Goal: Transaction & Acquisition: Download file/media

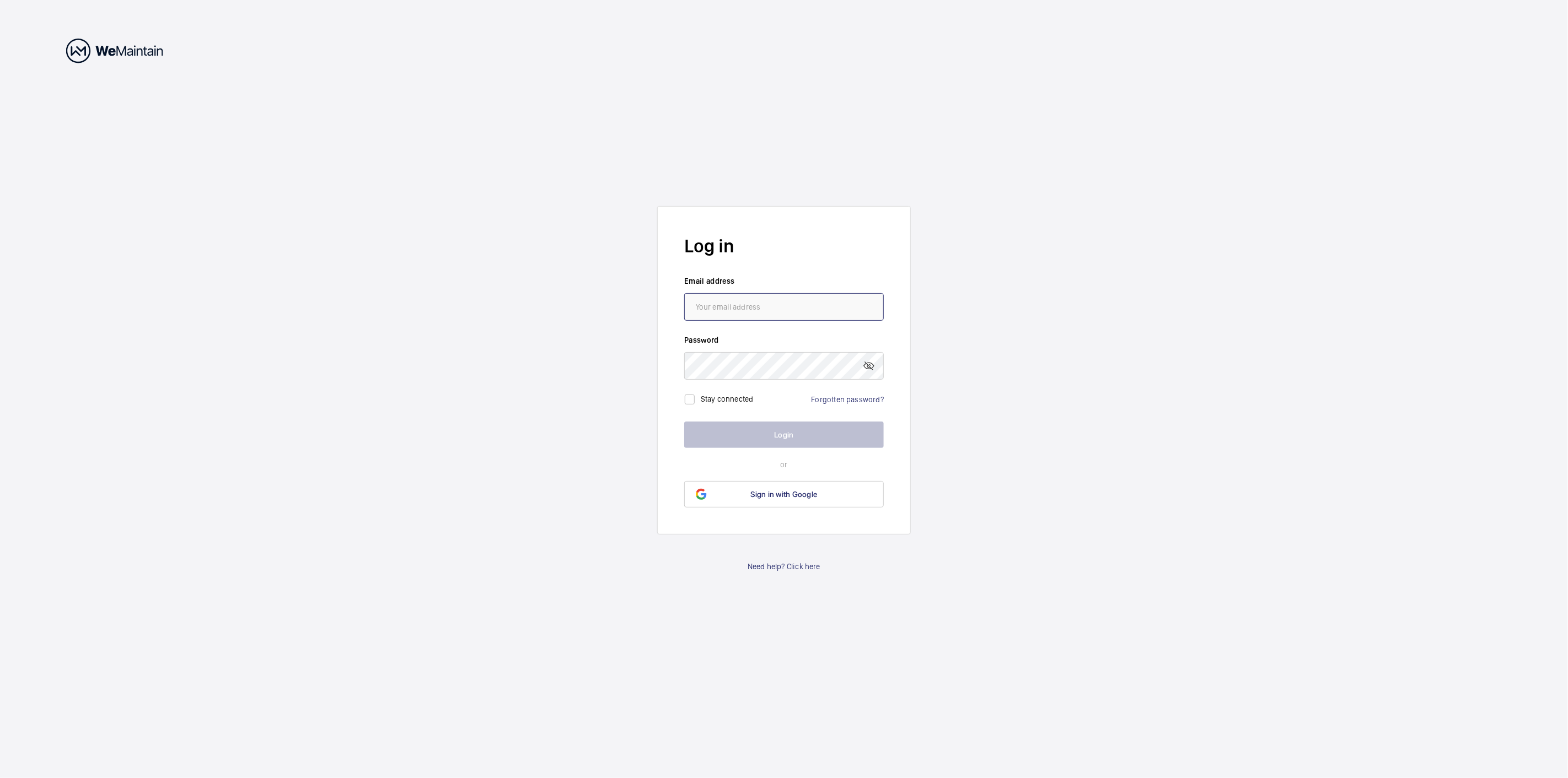
click at [722, 299] on input "email" at bounding box center [784, 307] width 200 height 28
type input "[PERSON_NAME][EMAIL_ADDRESS][DOMAIN_NAME]"
click at [684, 421] on button "Login" at bounding box center [784, 434] width 200 height 26
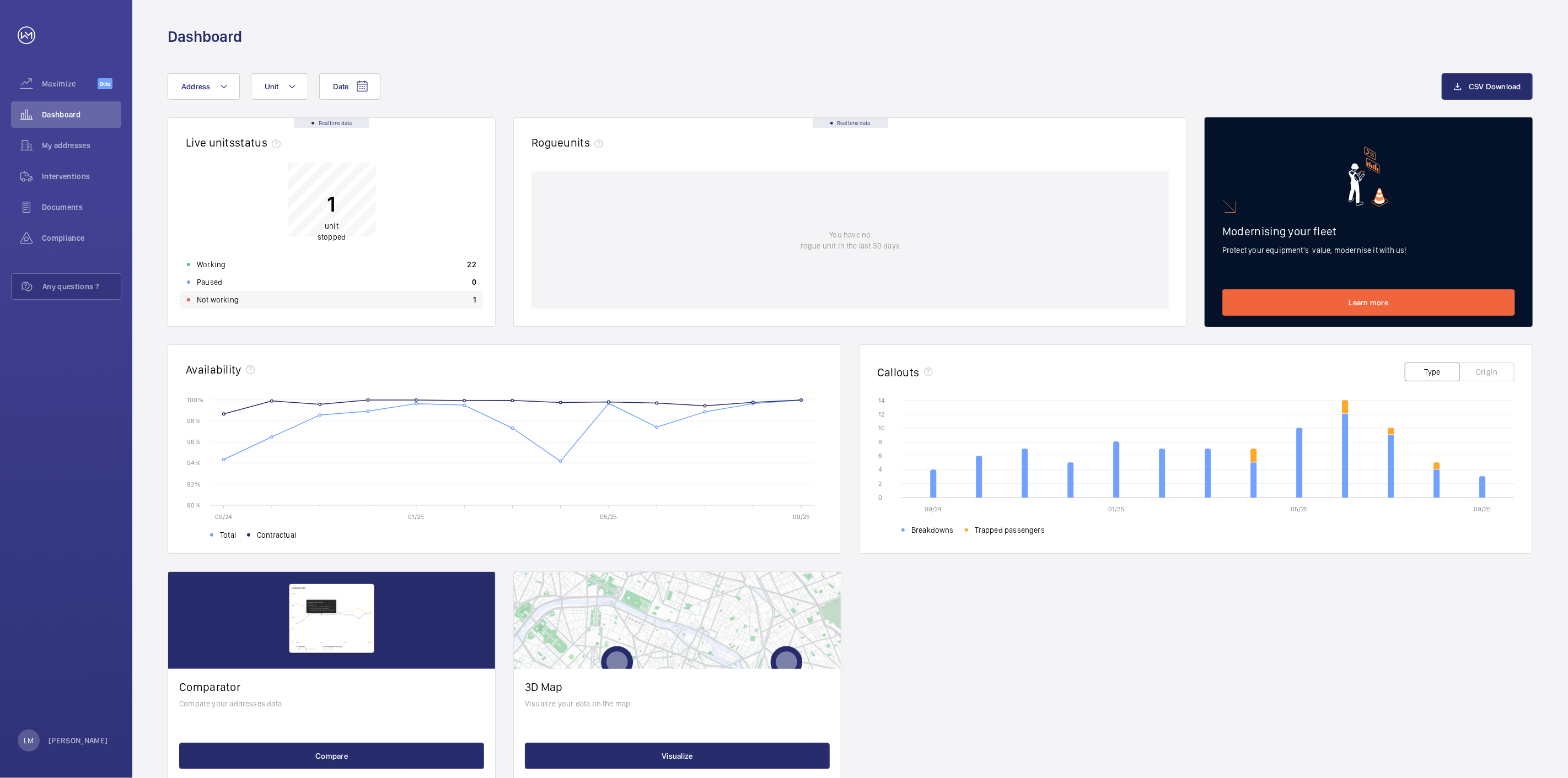
click at [444, 292] on div "Not working 1" at bounding box center [331, 299] width 303 height 17
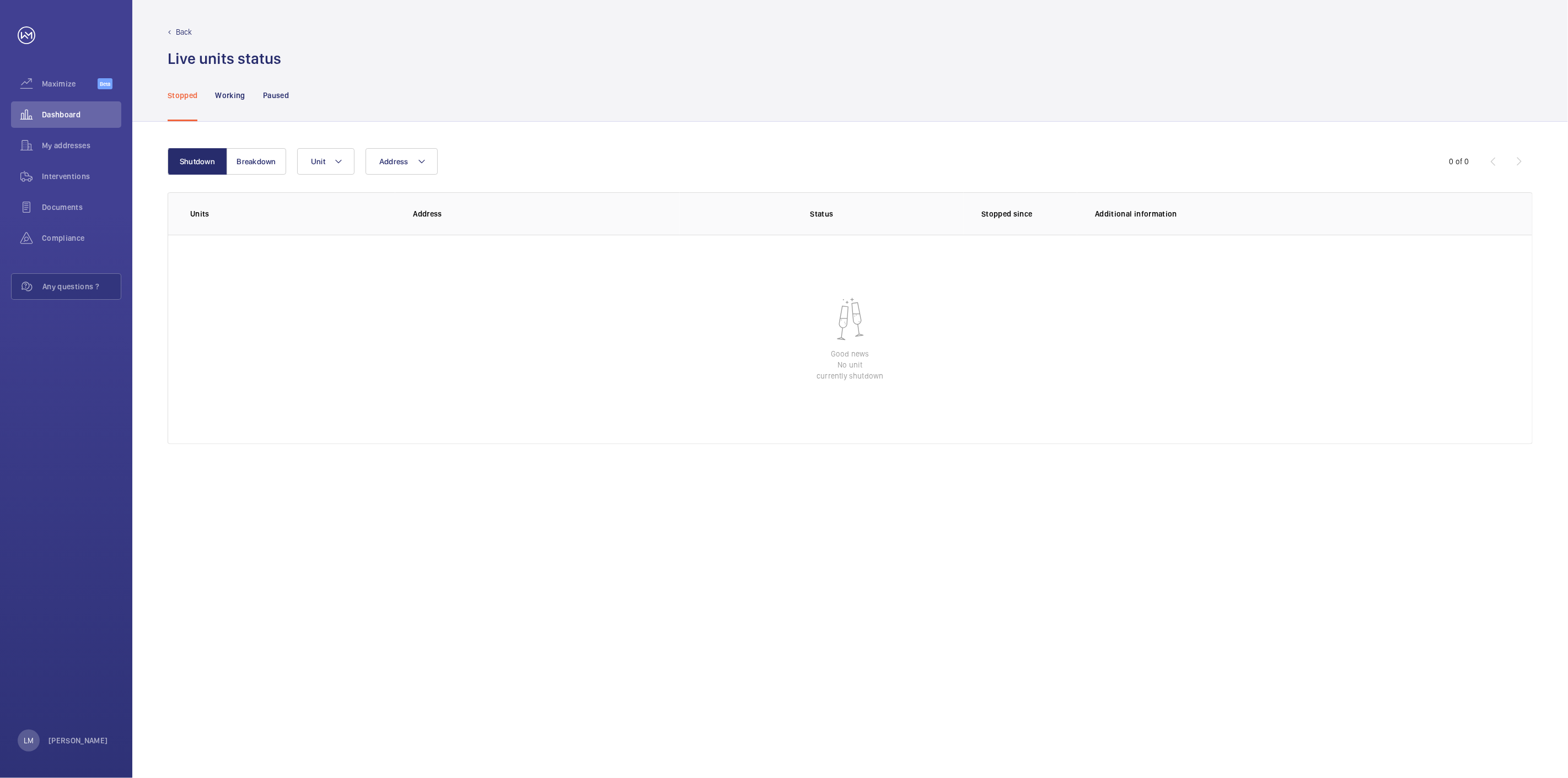
click at [184, 31] on p "Back" at bounding box center [184, 32] width 17 height 11
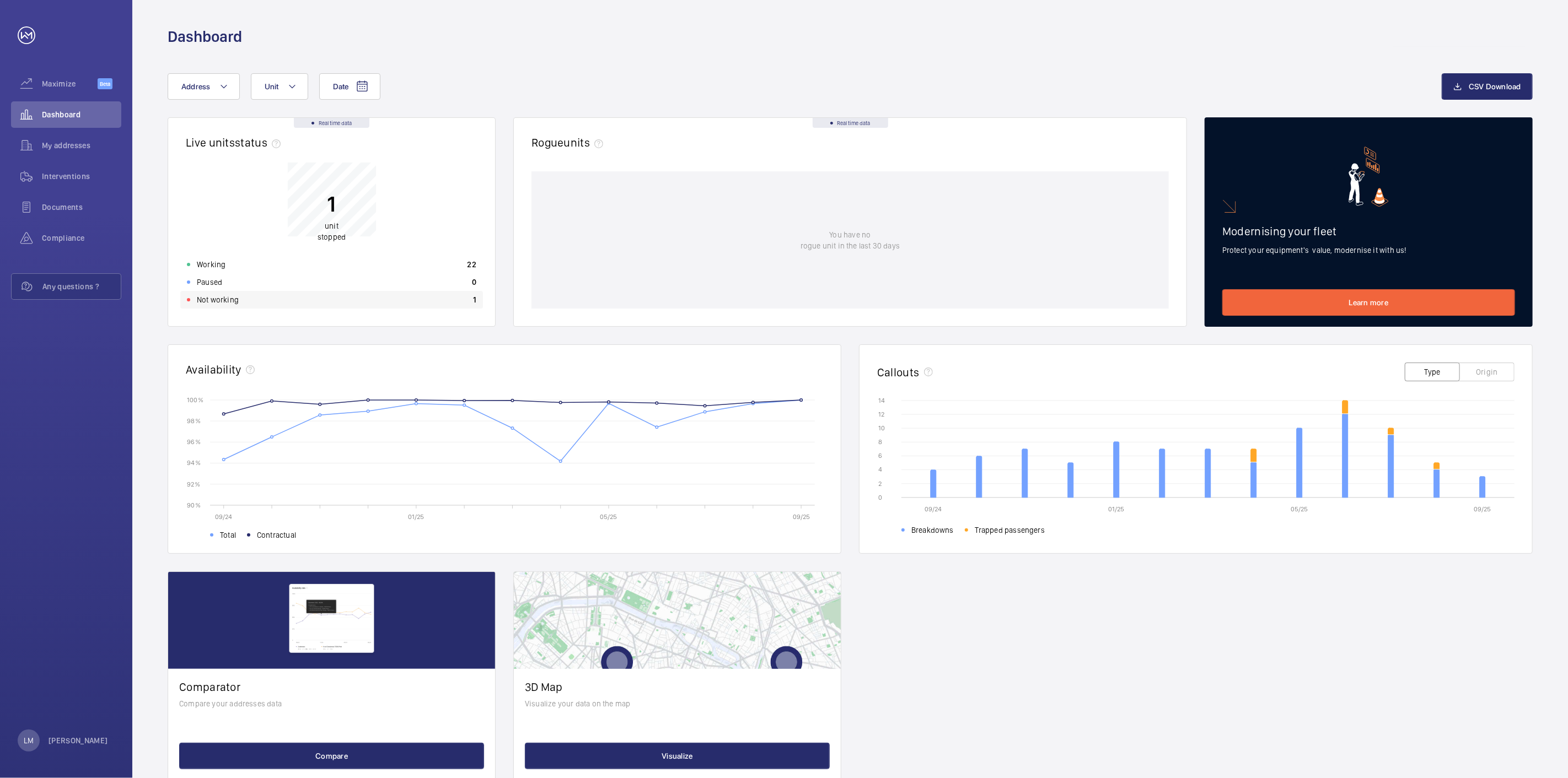
click at [449, 295] on div "Not working 1" at bounding box center [331, 299] width 303 height 17
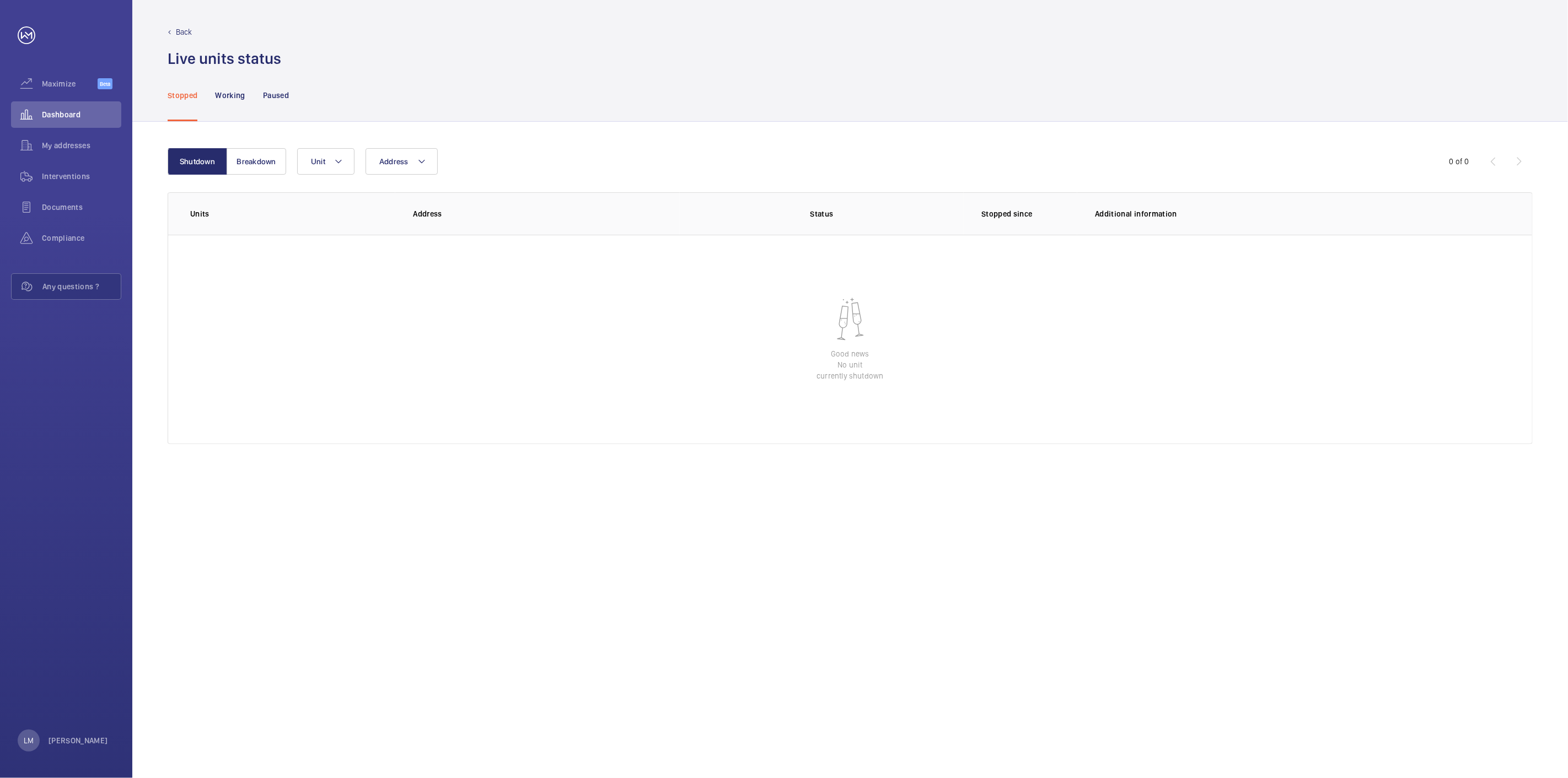
click at [785, 211] on p "Status" at bounding box center [821, 214] width 268 height 11
click at [324, 158] on span "Unit" at bounding box center [318, 161] width 15 height 9
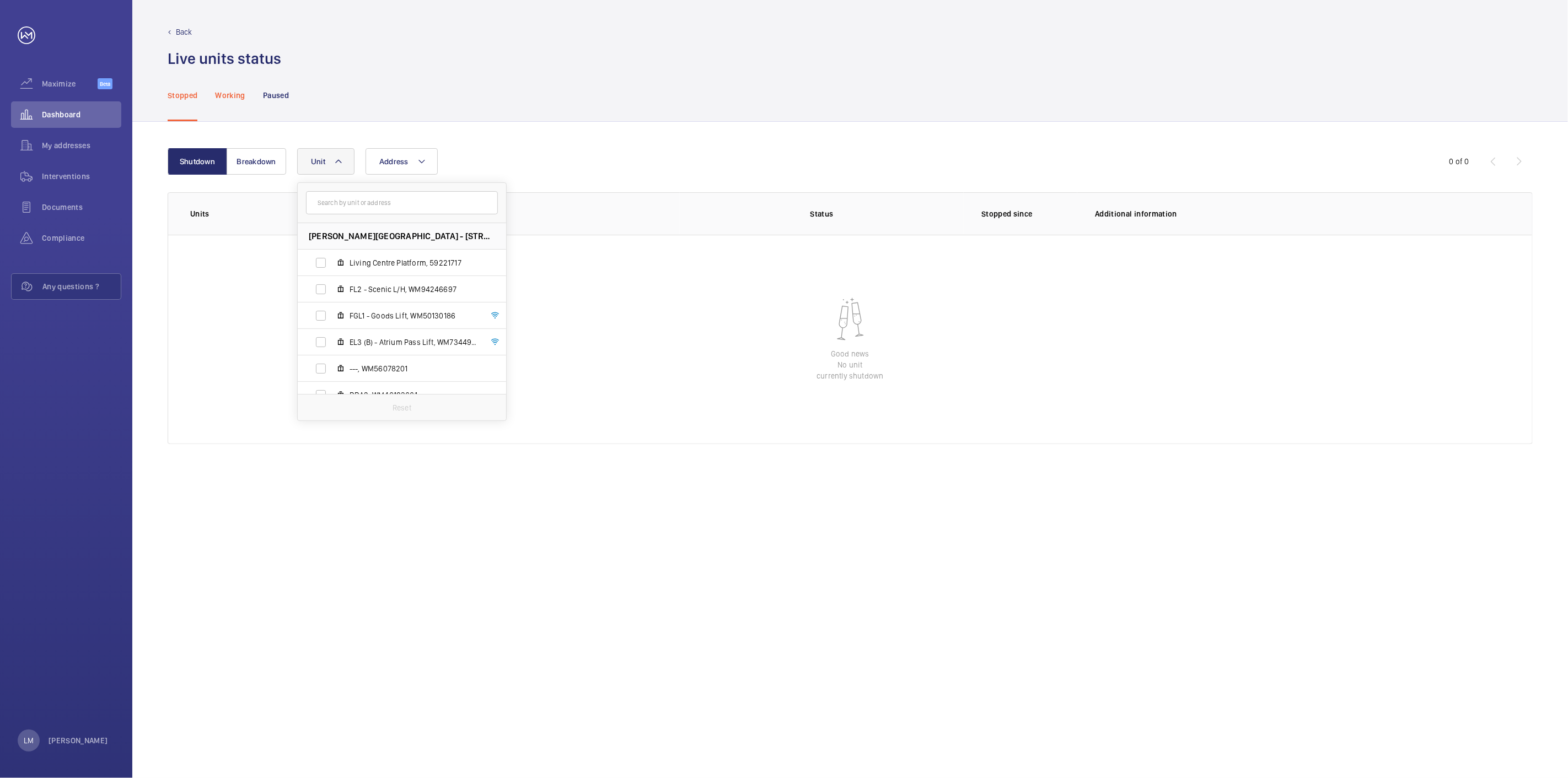
click at [241, 107] on div "Working" at bounding box center [229, 95] width 30 height 53
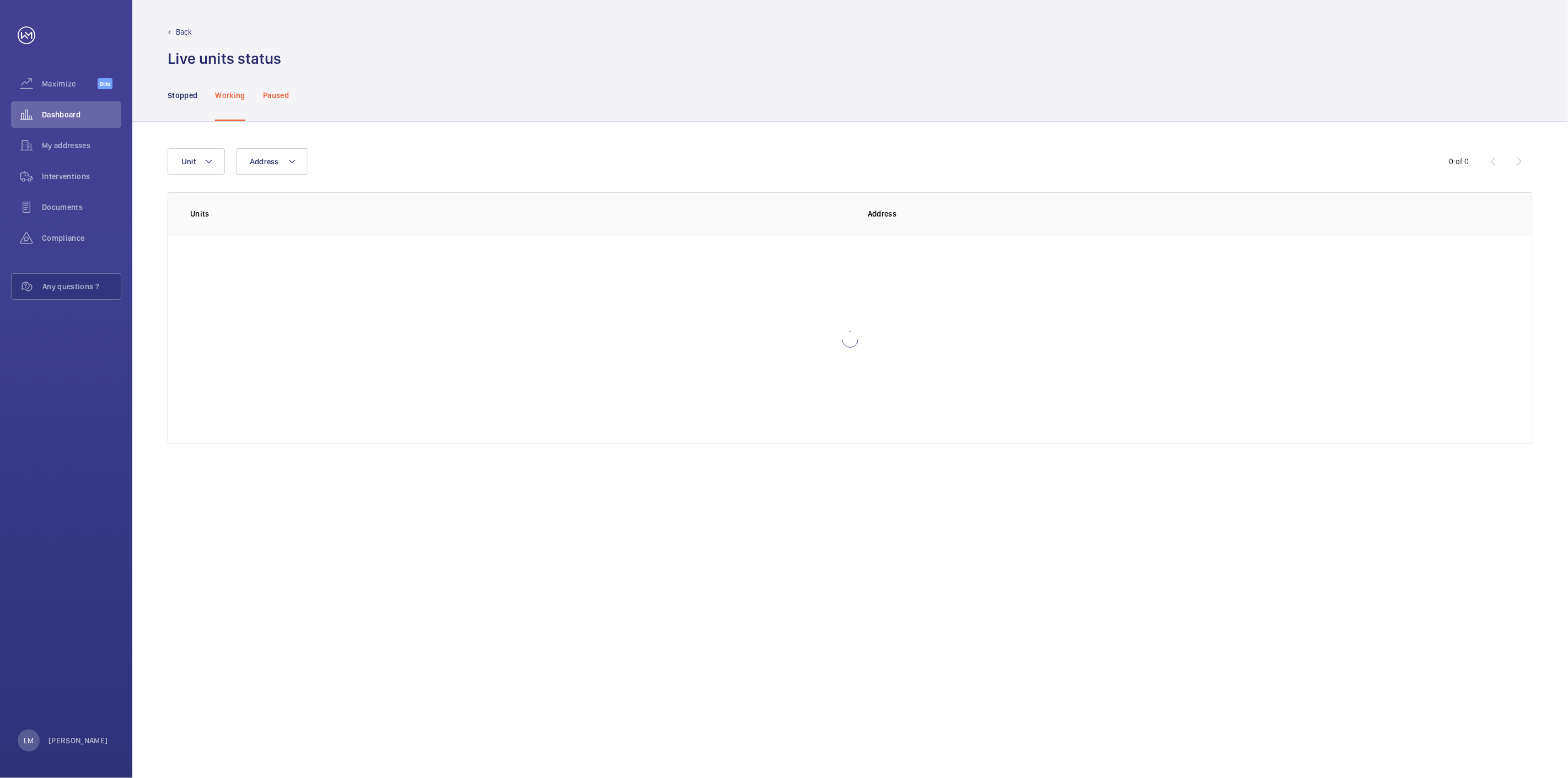
click at [271, 102] on div "Paused" at bounding box center [275, 95] width 26 height 53
click at [250, 98] on nav "Stopped Working Paused" at bounding box center [228, 95] width 121 height 53
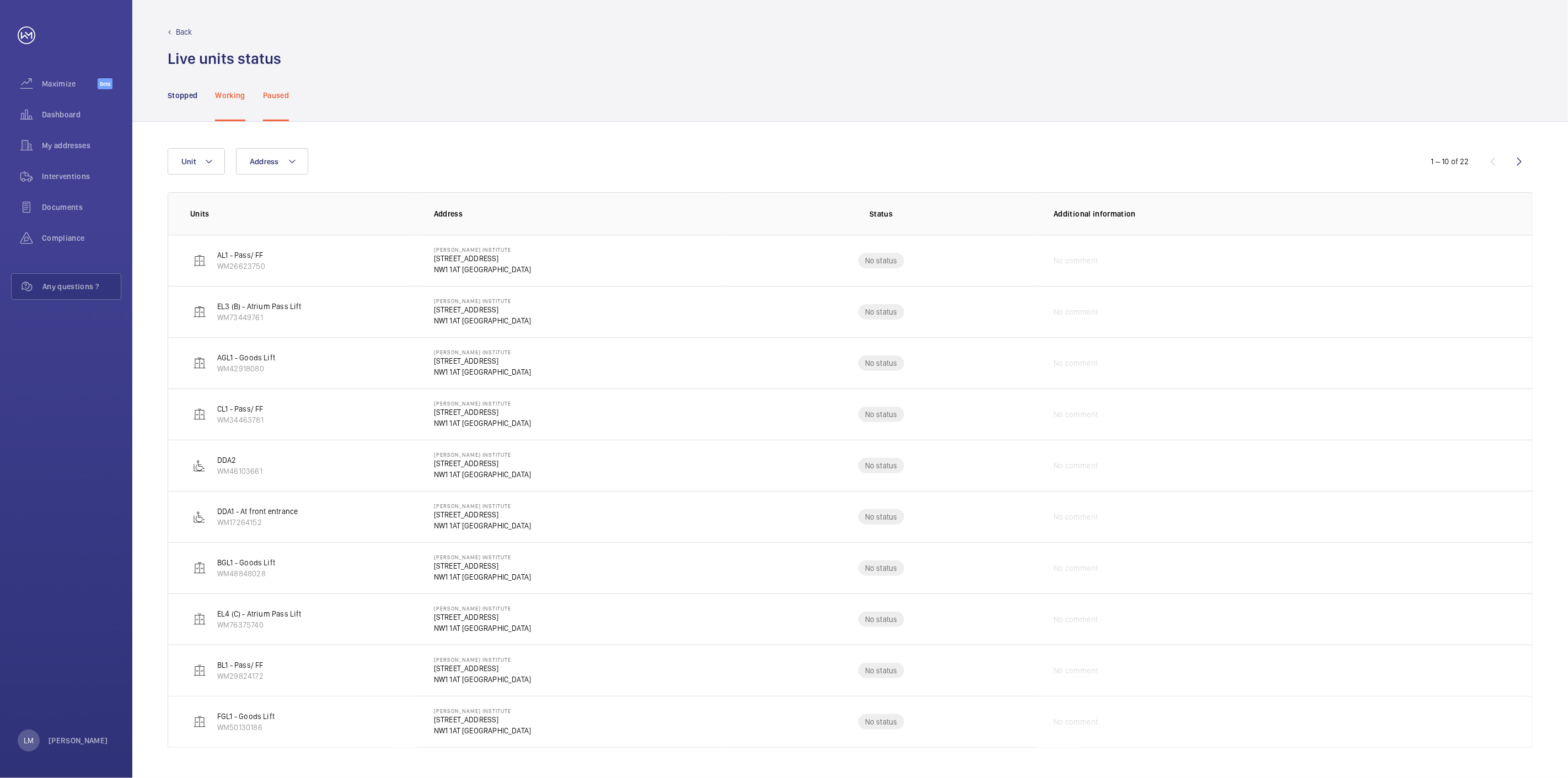
click at [179, 28] on p "Back" at bounding box center [184, 32] width 17 height 11
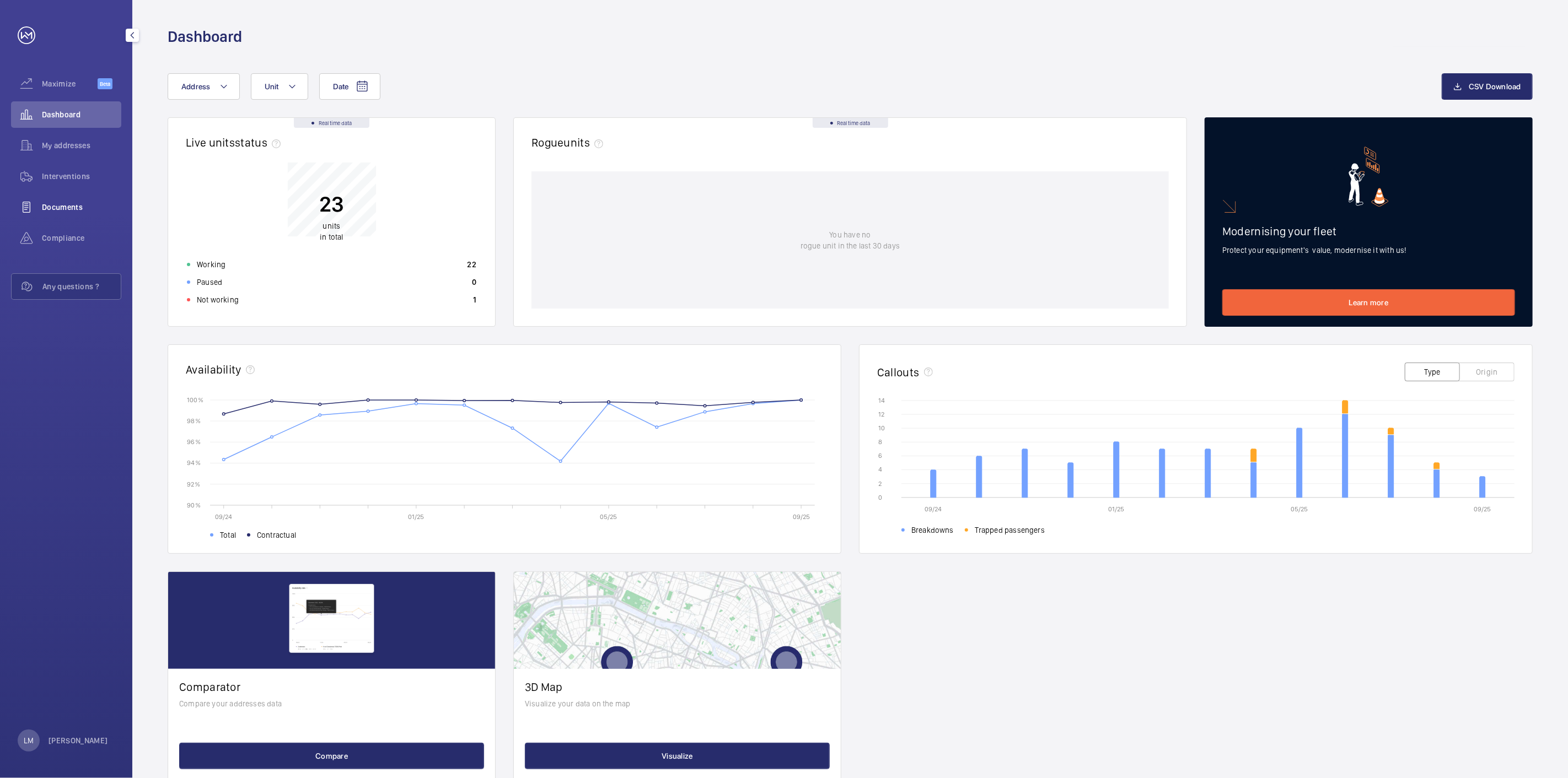
click at [73, 215] on div "Documents" at bounding box center [66, 207] width 110 height 26
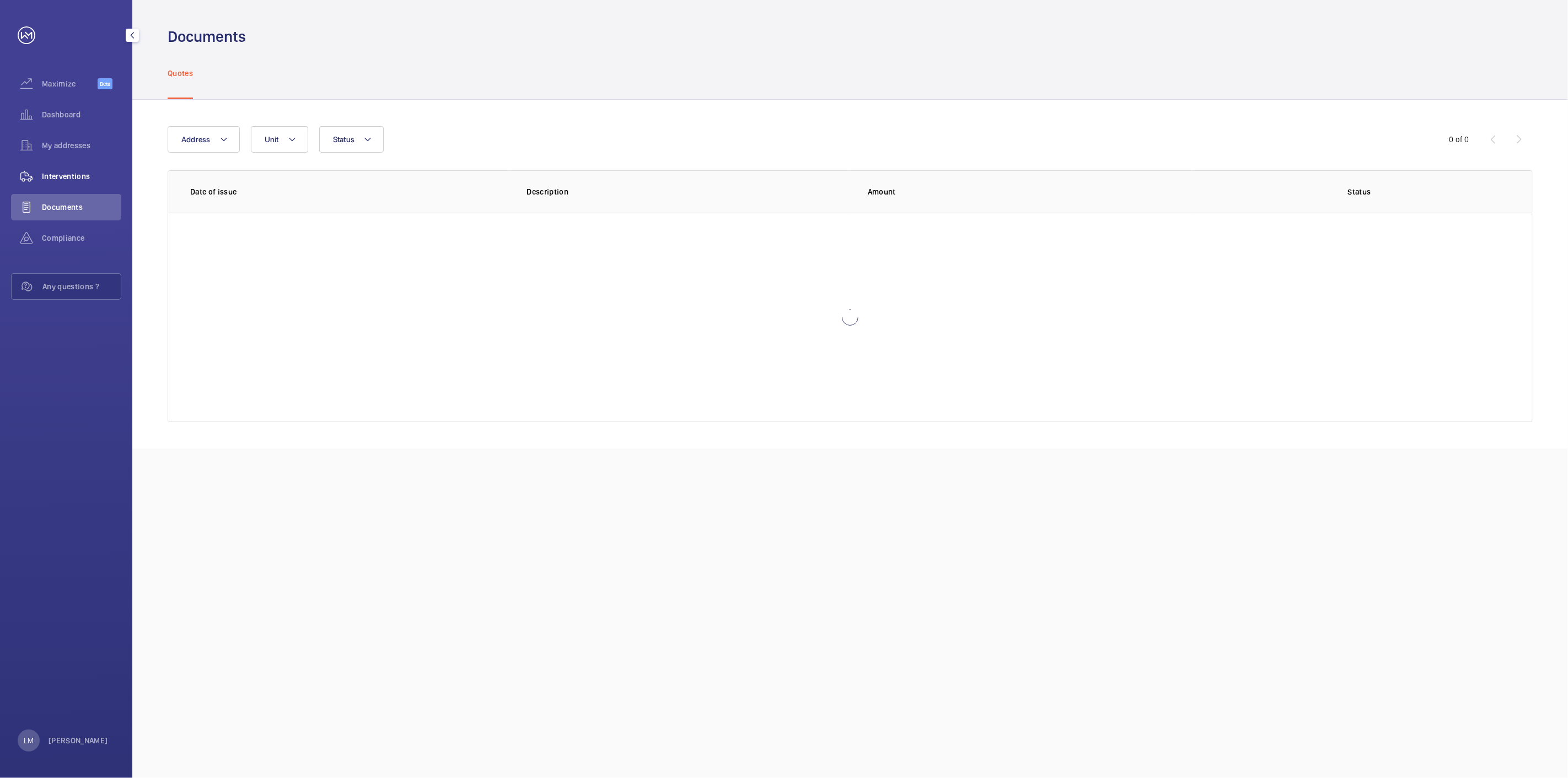
click at [65, 177] on span "Interventions" at bounding box center [81, 177] width 80 height 11
click at [67, 147] on span "My addresses" at bounding box center [81, 145] width 80 height 11
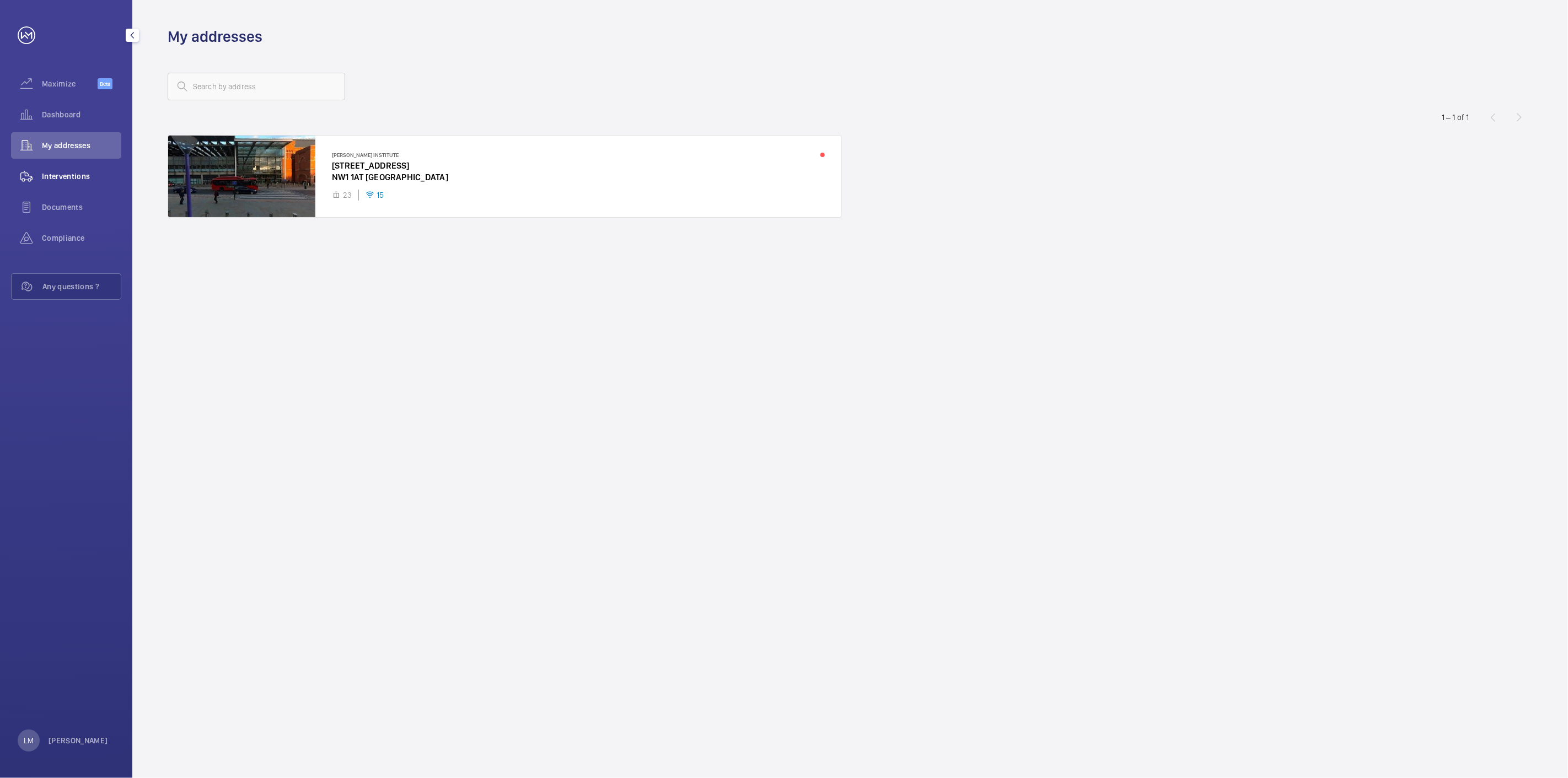
click at [71, 178] on span "Interventions" at bounding box center [81, 177] width 80 height 11
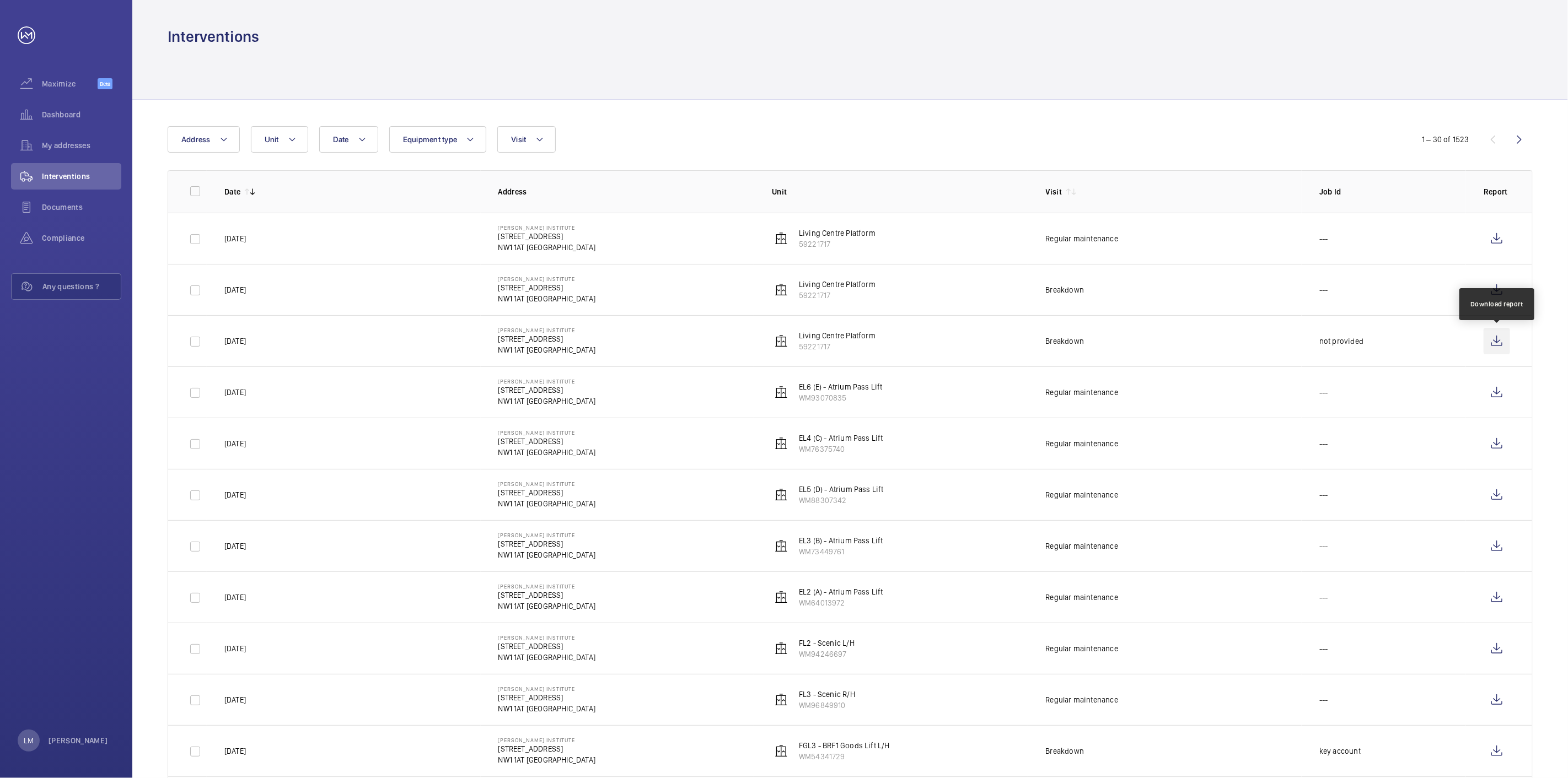
click at [1502, 342] on wm-front-icon-button at bounding box center [1497, 341] width 26 height 26
click at [1508, 300] on wm-front-icon-button at bounding box center [1497, 290] width 26 height 26
click at [1478, 227] on td at bounding box center [1499, 238] width 66 height 51
click at [1492, 238] on wm-front-icon-button at bounding box center [1497, 238] width 26 height 26
